Goal: Task Accomplishment & Management: Manage account settings

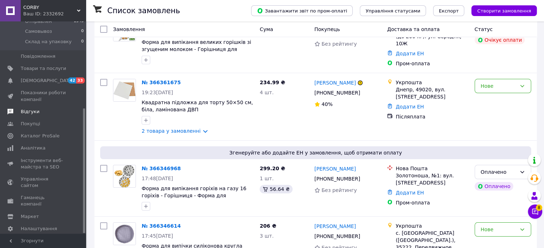
scroll to position [83, 0]
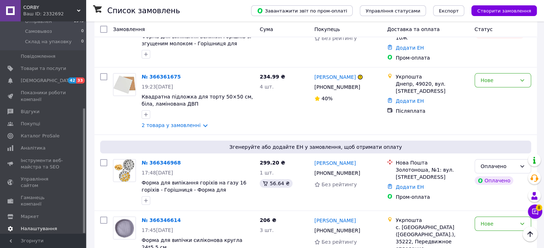
click at [49, 226] on span "Налаштування" at bounding box center [39, 229] width 36 height 6
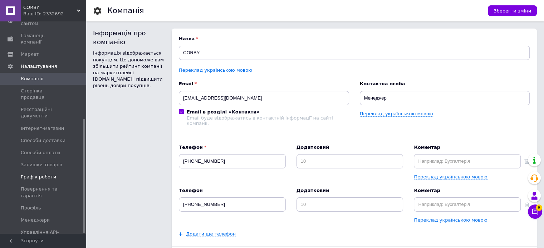
scroll to position [183, 0]
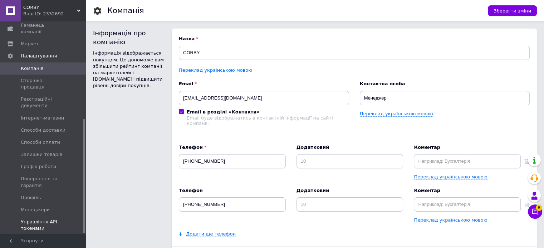
click at [41, 219] on span "Управління API-токенами" at bounding box center [43, 225] width 45 height 13
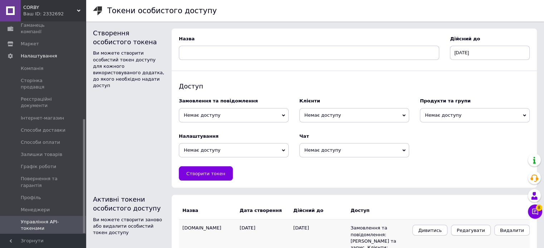
scroll to position [41, 0]
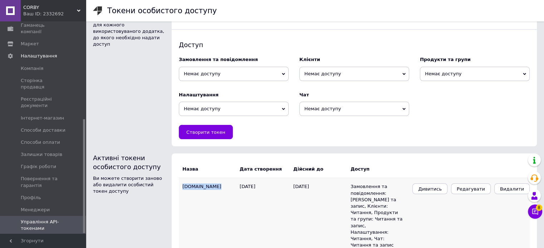
drag, startPoint x: 211, startPoint y: 187, endPoint x: 179, endPoint y: 191, distance: 31.3
click at [179, 191] on td "[DOMAIN_NAME]" at bounding box center [209, 216] width 61 height 76
copy td "[DOMAIN_NAME]"
click at [216, 132] on span "Створити токен" at bounding box center [205, 132] width 39 height 5
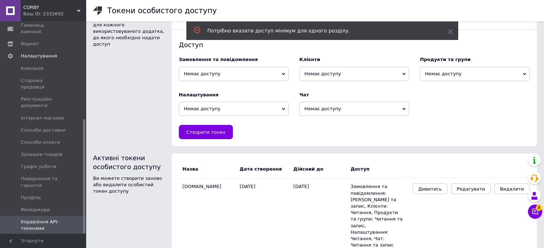
click at [257, 64] on div "Замовлення та повідомлення Немає доступу Читання [PERSON_NAME] та запис" at bounding box center [234, 68] width 110 height 24
click at [259, 73] on span "Немає доступу" at bounding box center [234, 74] width 110 height 14
click at [222, 97] on li "Читання та запис" at bounding box center [234, 97] width 110 height 10
click at [356, 71] on span "Немає доступу" at bounding box center [354, 74] width 110 height 14
click at [346, 87] on li "Читання" at bounding box center [354, 87] width 110 height 10
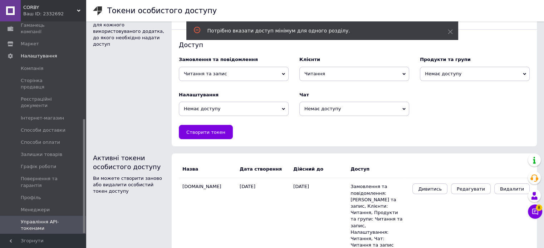
click at [498, 72] on span "Немає доступу" at bounding box center [475, 74] width 110 height 14
click at [451, 97] on li "Читання та запис" at bounding box center [475, 97] width 110 height 10
click at [257, 108] on span "Немає доступу" at bounding box center [234, 109] width 110 height 14
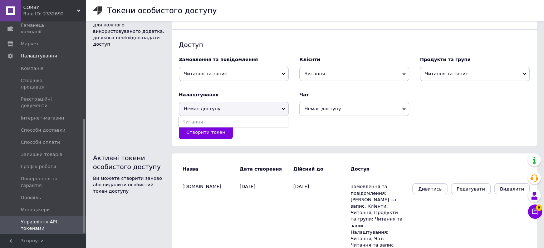
click at [250, 125] on li "Читання" at bounding box center [234, 122] width 110 height 10
click at [318, 108] on span "Немає доступу" at bounding box center [354, 109] width 110 height 14
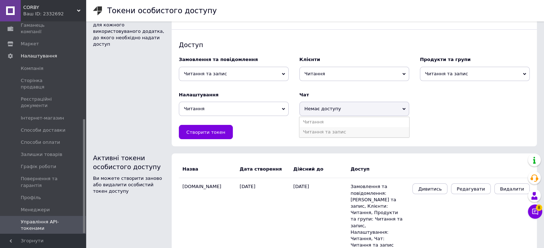
click at [320, 132] on li "Читання та запис" at bounding box center [354, 132] width 110 height 10
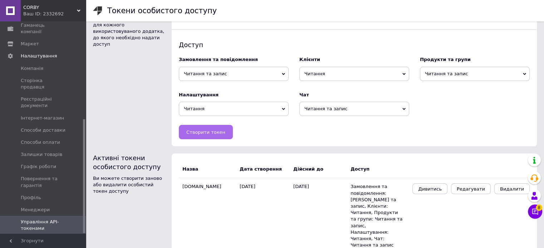
click at [207, 132] on span "Створити токен" at bounding box center [205, 132] width 39 height 5
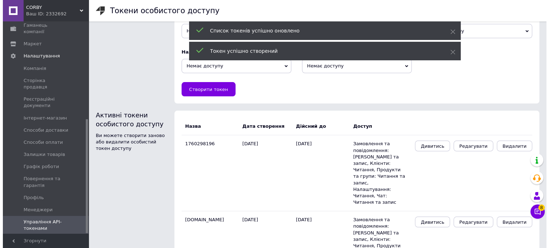
scroll to position [98, 0]
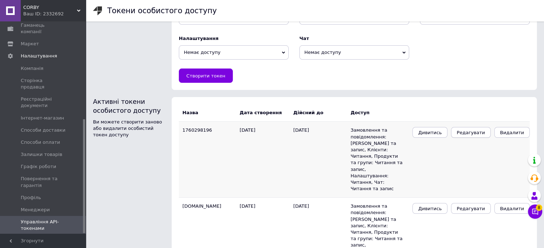
click at [478, 133] on span "Редагувати" at bounding box center [470, 132] width 28 height 5
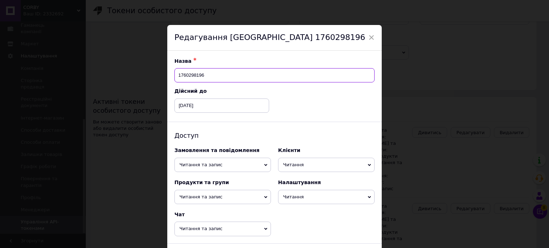
drag, startPoint x: 209, startPoint y: 76, endPoint x: 172, endPoint y: 73, distance: 37.3
click at [172, 73] on div "Назва ✱ 1760298196 Дійсний до [DATE] ‹ [DATE] › пн вт ср чт пт сб нд 28 29 30 1…" at bounding box center [274, 155] width 214 height 208
paste input "[DOMAIN_NAME]"
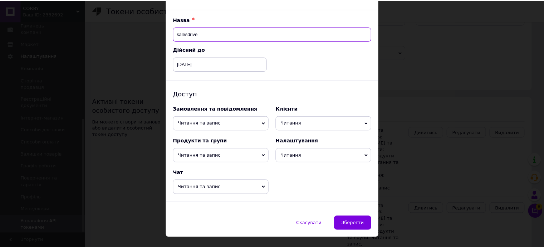
scroll to position [55, 0]
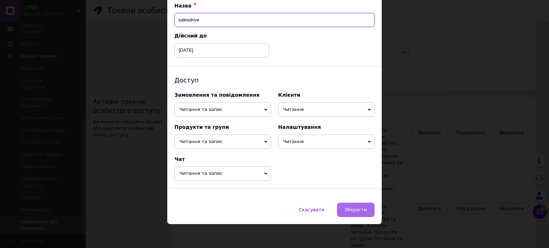
type input "salesdrive"
click at [358, 208] on span "Зберегти" at bounding box center [356, 209] width 23 height 5
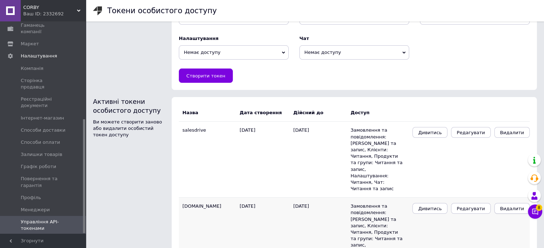
click at [514, 206] on span "Видалити" at bounding box center [512, 208] width 24 height 5
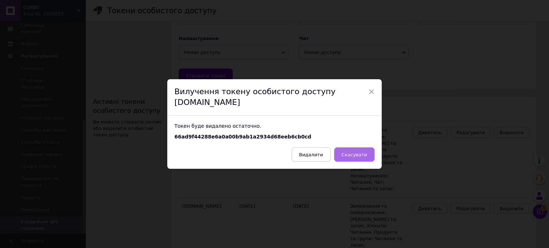
click at [357, 152] on span "Скасувати" at bounding box center [354, 154] width 25 height 5
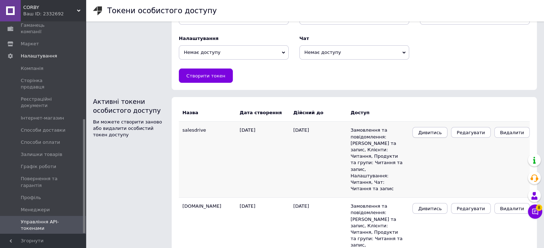
click at [440, 134] on span "Дивитись" at bounding box center [430, 132] width 24 height 5
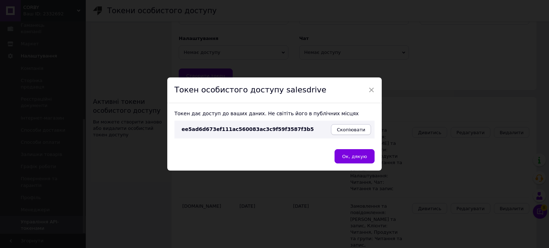
click at [351, 128] on span "Скопіювати" at bounding box center [351, 129] width 29 height 5
click at [365, 157] on span "Ок, дякую" at bounding box center [354, 156] width 25 height 5
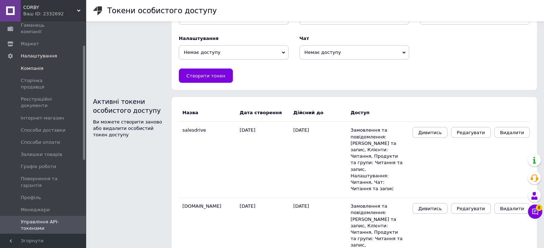
scroll to position [0, 0]
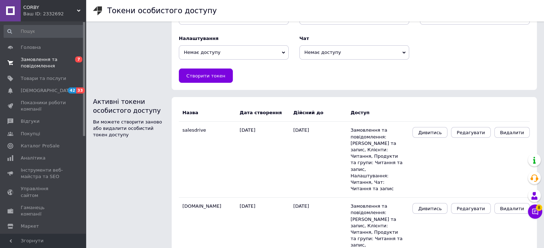
click at [34, 65] on span "Замовлення та повідомлення" at bounding box center [43, 62] width 45 height 13
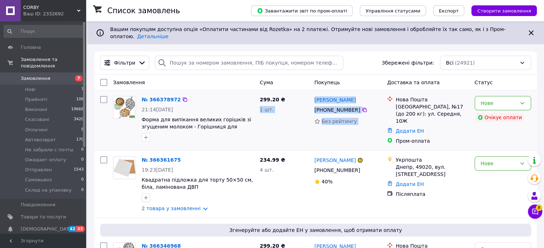
drag, startPoint x: 306, startPoint y: 95, endPoint x: 382, endPoint y: 96, distance: 75.8
click at [384, 95] on div "№ 366378972 21:14[DATE] Форма для випікання великих горішків зі згущеним молоко…" at bounding box center [315, 120] width 436 height 54
click at [363, 95] on div "[PERSON_NAME]" at bounding box center [348, 99] width 69 height 9
click at [359, 97] on div "[PERSON_NAME]" at bounding box center [348, 99] width 69 height 9
drag, startPoint x: 357, startPoint y: 99, endPoint x: 341, endPoint y: 99, distance: 16.4
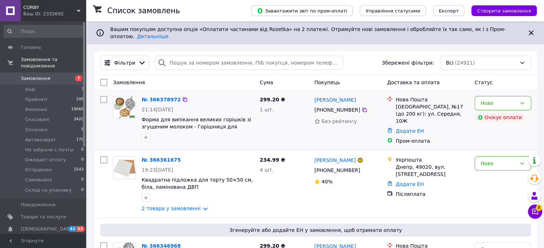
click at [341, 99] on div "[PERSON_NAME]" at bounding box center [348, 99] width 69 height 9
drag, startPoint x: 360, startPoint y: 94, endPoint x: 336, endPoint y: 96, distance: 24.0
click at [336, 96] on div "[PERSON_NAME]" at bounding box center [348, 99] width 69 height 9
copy link "[PERSON_NAME]"
click at [23, 75] on span "Замовлення" at bounding box center [36, 78] width 30 height 6
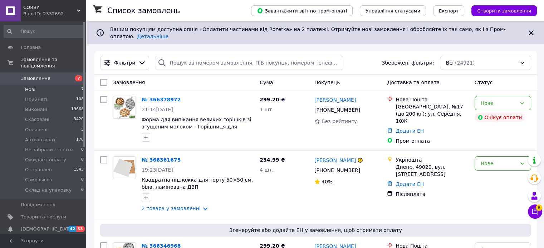
click at [30, 87] on span "Нові" at bounding box center [30, 90] width 10 height 6
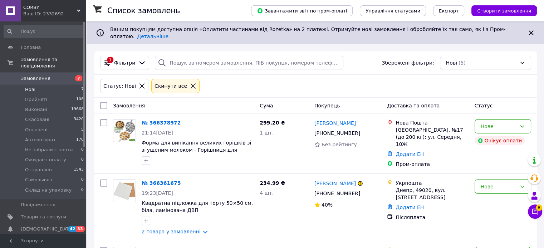
click at [139, 84] on icon at bounding box center [141, 86] width 5 height 5
